Goal: Task Accomplishment & Management: Manage account settings

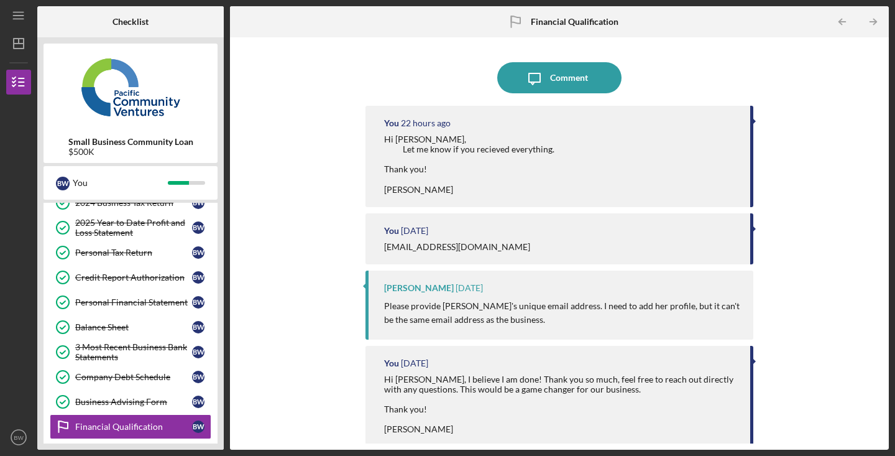
scroll to position [204, 0]
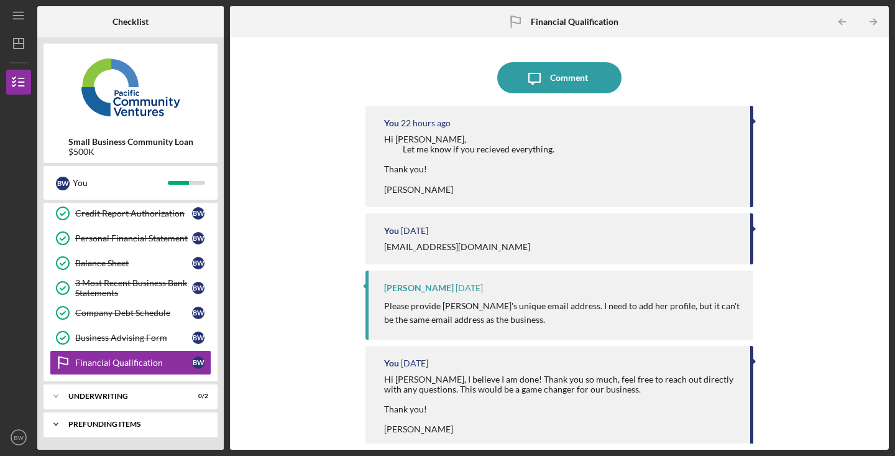
click at [122, 424] on div "Prefunding Items" at bounding box center [135, 423] width 134 height 7
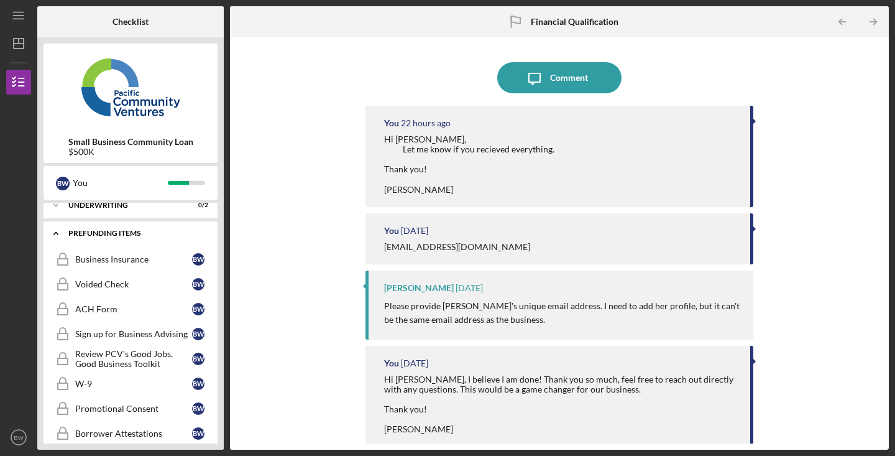
scroll to position [396, 0]
click at [87, 266] on link "Business Insurance Business Insurance B W" at bounding box center [131, 258] width 162 height 25
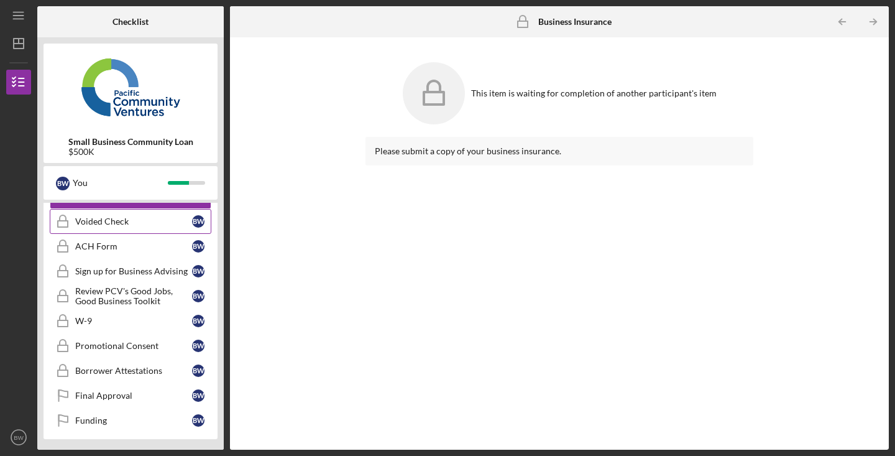
scroll to position [460, 0]
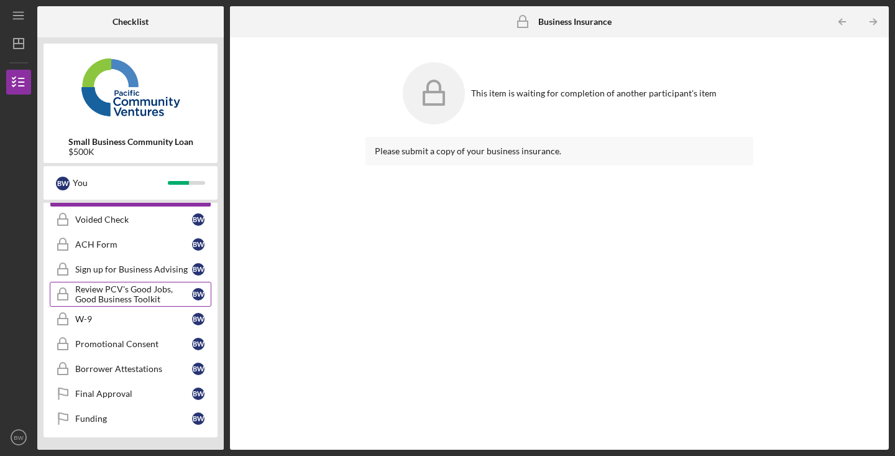
click at [131, 290] on div "Review PCV's Good Jobs, Good Business Toolkit" at bounding box center [133, 294] width 117 height 20
